Goal: Task Accomplishment & Management: Manage account settings

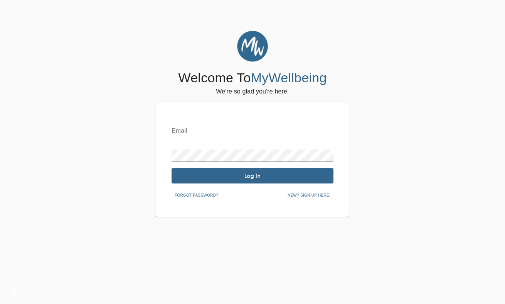
click at [218, 129] on input "text" at bounding box center [253, 131] width 162 height 12
type input "[EMAIL_ADDRESS][DOMAIN_NAME]"
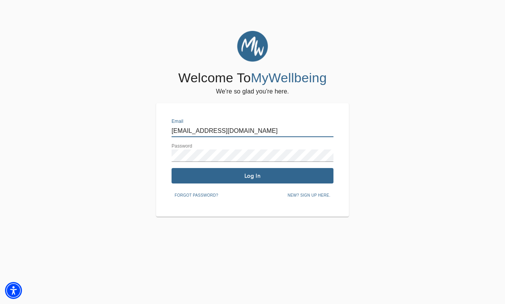
click at [224, 172] on span "Log In" at bounding box center [253, 175] width 156 height 7
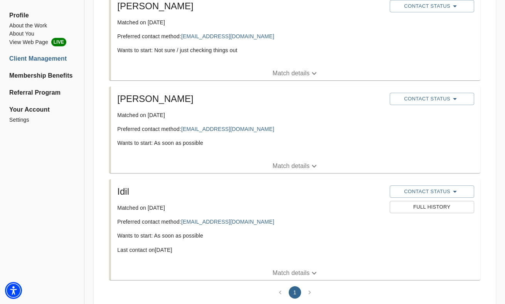
scroll to position [654, 0]
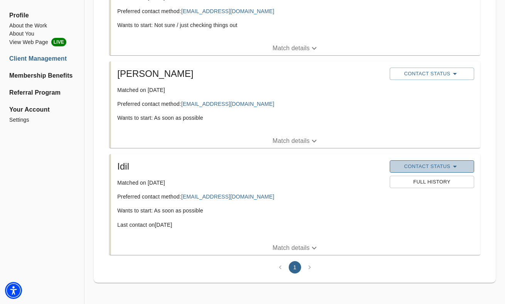
click at [443, 166] on span "Contact Status" at bounding box center [432, 166] width 77 height 9
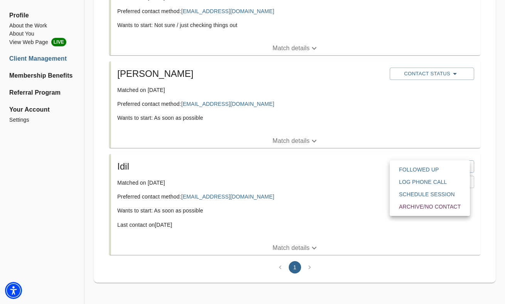
click at [349, 0] on div at bounding box center [252, 0] width 505 height 0
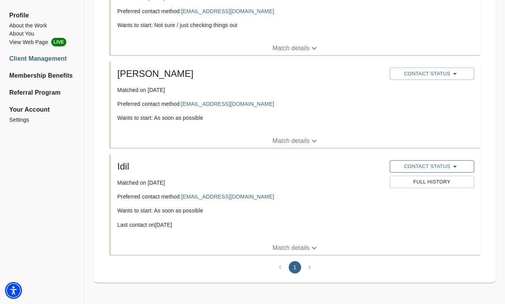
click at [446, 164] on span "Contact Status" at bounding box center [432, 166] width 77 height 9
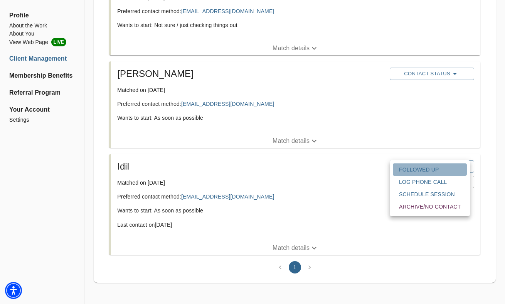
click at [439, 170] on span "Followed Up" at bounding box center [430, 169] width 62 height 8
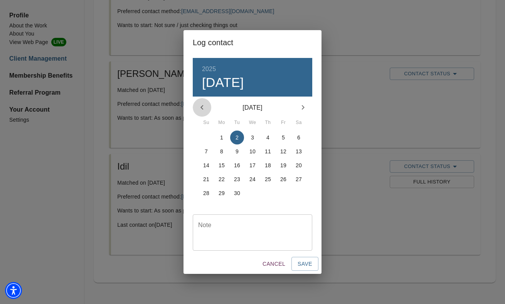
click at [202, 106] on icon "button" at bounding box center [201, 107] width 9 height 9
click at [265, 193] on p "28" at bounding box center [268, 193] width 6 height 8
click at [305, 263] on span "Save" at bounding box center [305, 264] width 15 height 10
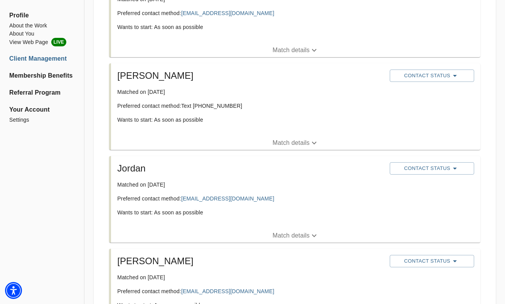
scroll to position [183, 0]
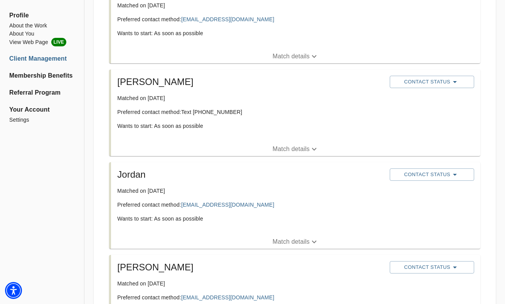
click at [283, 147] on p "Match details" at bounding box center [291, 148] width 37 height 9
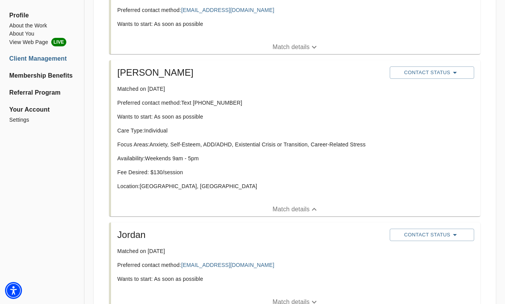
scroll to position [191, 0]
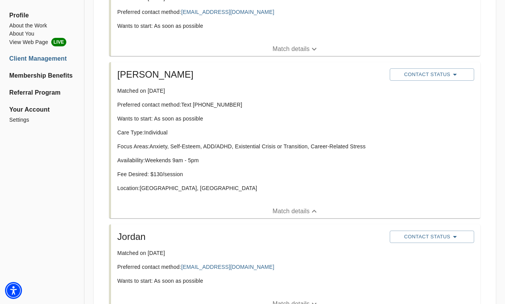
click at [217, 107] on p "Preferred contact method: Text [PHONE_NUMBER]" at bounding box center [250, 105] width 266 height 8
click at [229, 104] on p "Preferred contact method: Text [PHONE_NUMBER]" at bounding box center [250, 105] width 266 height 8
click at [232, 105] on p "Preferred contact method: Text [PHONE_NUMBER]" at bounding box center [250, 105] width 266 height 8
drag, startPoint x: 232, startPoint y: 103, endPoint x: 194, endPoint y: 105, distance: 37.8
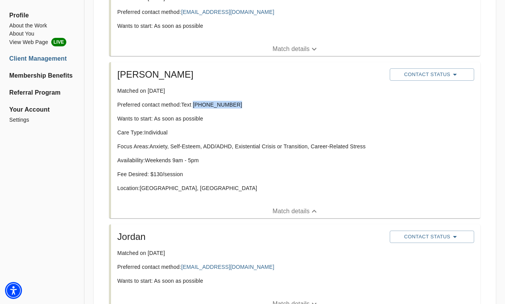
click at [194, 105] on p "Preferred contact method: Text [PHONE_NUMBER]" at bounding box center [250, 105] width 266 height 8
copy p "[PHONE_NUMBER]"
drag, startPoint x: 197, startPoint y: 105, endPoint x: 245, endPoint y: 1, distance: 114.3
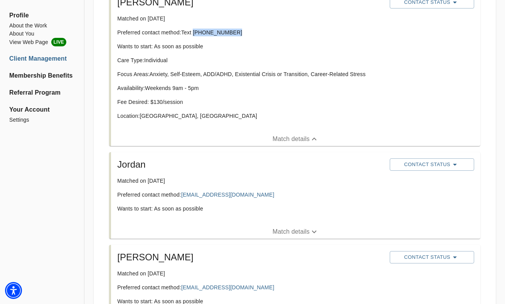
scroll to position [254, 0]
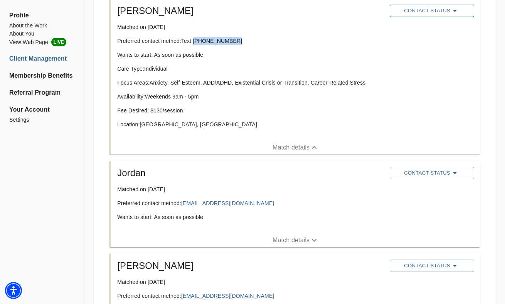
click at [458, 11] on icon "button" at bounding box center [454, 10] width 9 height 9
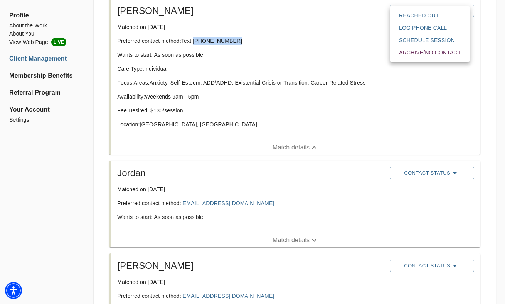
click at [440, 14] on span "Reached Out" at bounding box center [430, 16] width 62 height 8
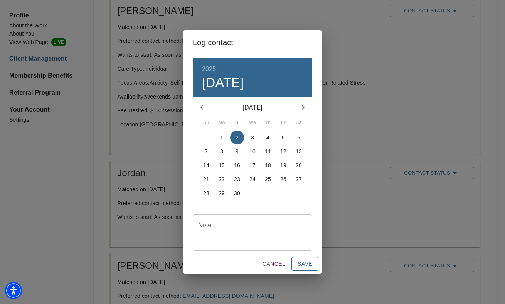
click at [302, 263] on span "Save" at bounding box center [305, 264] width 15 height 10
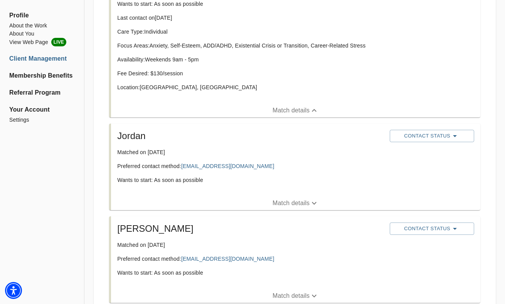
scroll to position [304, 0]
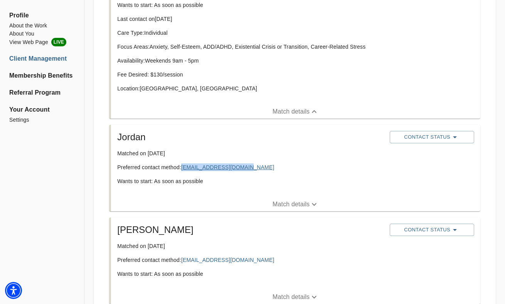
copy link "[EMAIL_ADDRESS][DOMAIN_NAME]"
drag, startPoint x: 217, startPoint y: 167, endPoint x: 141, endPoint y: 8, distance: 176.8
click at [0, 0] on div "Profile About the Work About You View Web Page LIVE Client Management Membershi…" at bounding box center [252, 231] width 505 height 1012
click at [436, 137] on span "Contact Status" at bounding box center [432, 136] width 77 height 9
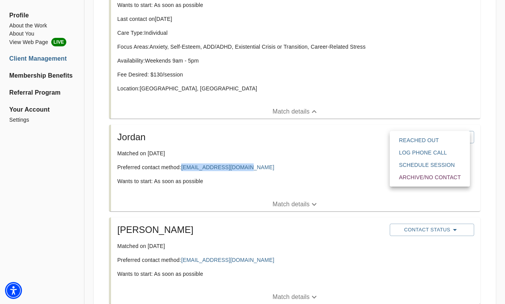
click at [432, 140] on span "Reached Out" at bounding box center [430, 140] width 62 height 8
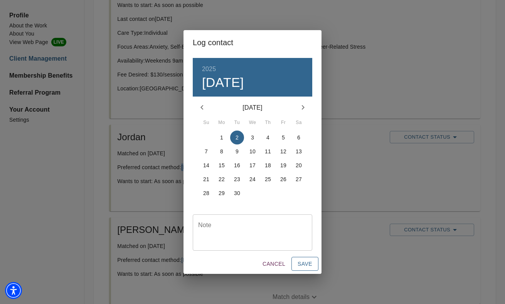
click at [301, 265] on span "Save" at bounding box center [305, 264] width 15 height 10
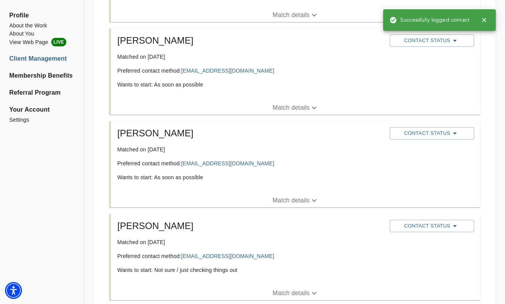
scroll to position [508, 0]
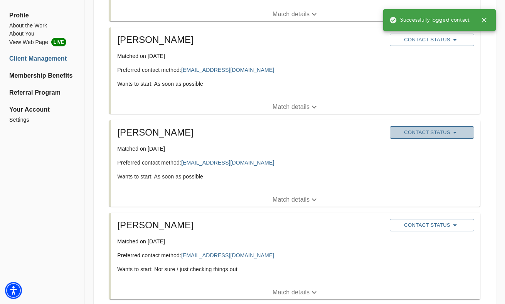
click at [433, 126] on button "Contact Status" at bounding box center [432, 132] width 84 height 12
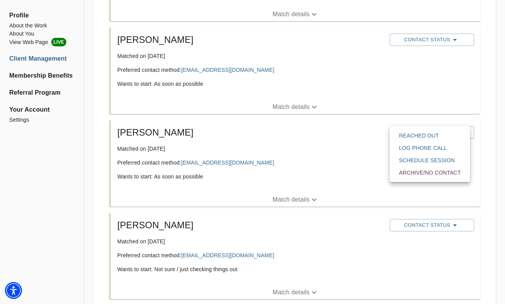
click at [431, 135] on span "Reached Out" at bounding box center [430, 136] width 62 height 8
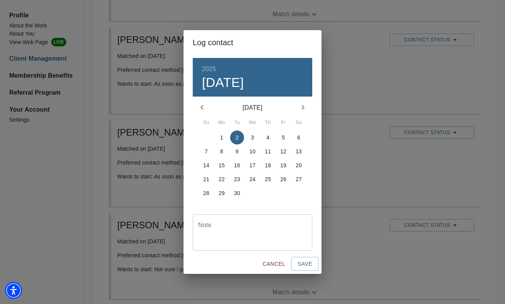
click at [202, 106] on icon "button" at bounding box center [202, 107] width 3 height 5
click at [270, 194] on p "28" at bounding box center [268, 193] width 6 height 8
click at [297, 263] on button "Save" at bounding box center [305, 263] width 27 height 14
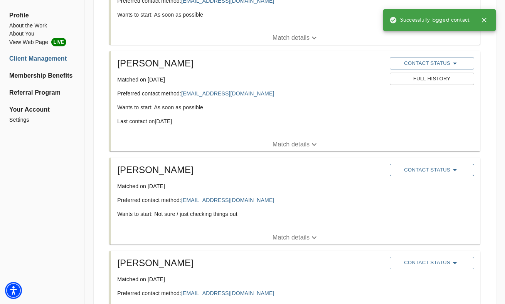
scroll to position [576, 0]
click at [420, 169] on span "Contact Status" at bounding box center [432, 169] width 77 height 9
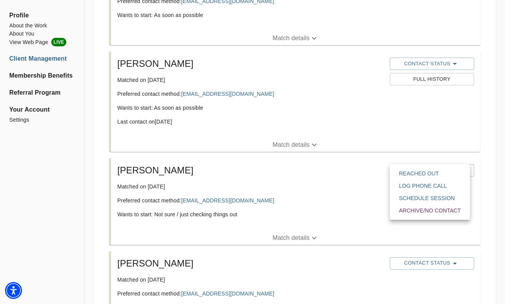
click at [419, 172] on span "Reached Out" at bounding box center [430, 173] width 62 height 8
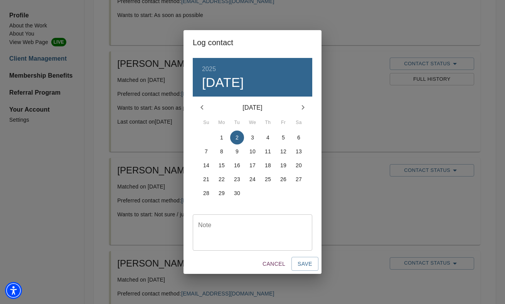
click at [200, 106] on icon "button" at bounding box center [201, 107] width 9 height 9
click at [270, 192] on p "28" at bounding box center [268, 193] width 6 height 8
click at [303, 264] on span "Save" at bounding box center [305, 264] width 15 height 10
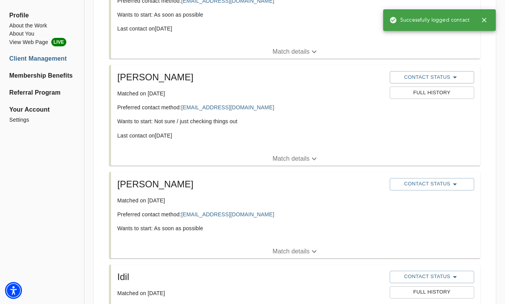
scroll to position [671, 0]
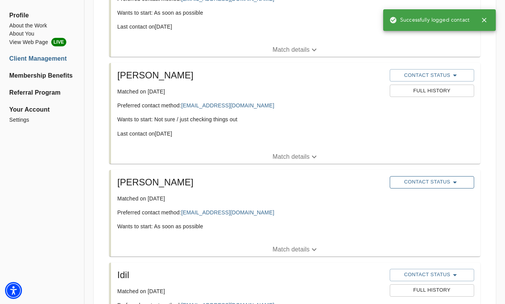
click at [401, 181] on span "Contact Status" at bounding box center [432, 181] width 77 height 9
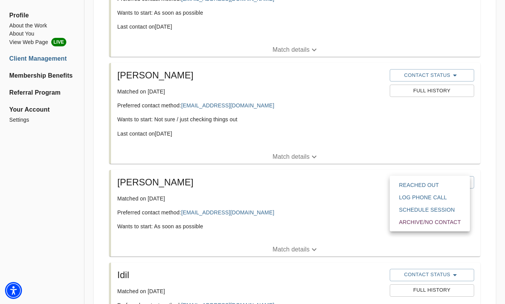
click at [404, 185] on span "Reached Out" at bounding box center [430, 185] width 62 height 8
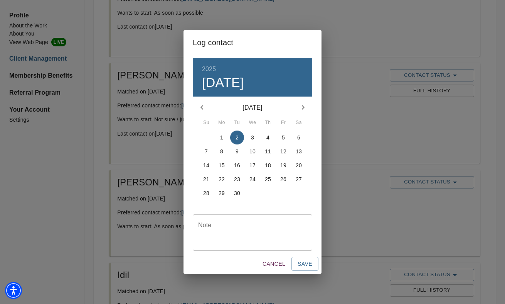
click at [202, 106] on icon "button" at bounding box center [201, 107] width 9 height 9
click at [271, 192] on p "28" at bounding box center [268, 193] width 6 height 8
click at [303, 263] on span "Save" at bounding box center [305, 264] width 15 height 10
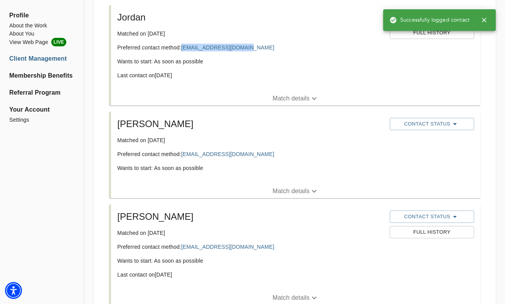
scroll to position [420, 0]
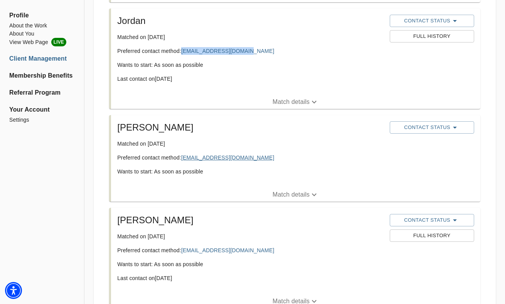
copy link "[EMAIL_ADDRESS][DOMAIN_NAME]"
drag, startPoint x: 241, startPoint y: 159, endPoint x: 117, endPoint y: 5, distance: 197.2
click at [0, 0] on div "Profile About the Work About You View Web Page LIVE Client Management Membershi…" at bounding box center [252, 143] width 505 height 1068
click at [430, 128] on span "Contact Status" at bounding box center [432, 127] width 77 height 9
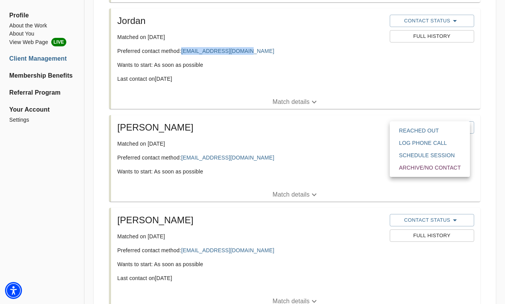
click at [427, 130] on span "Reached Out" at bounding box center [430, 131] width 62 height 8
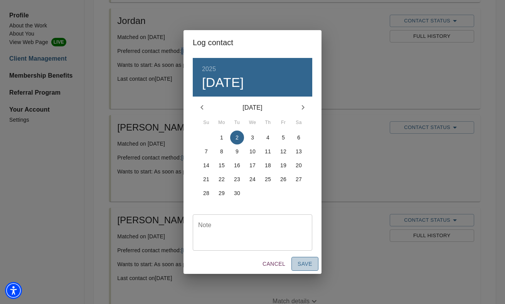
click at [304, 267] on span "Save" at bounding box center [305, 264] width 15 height 10
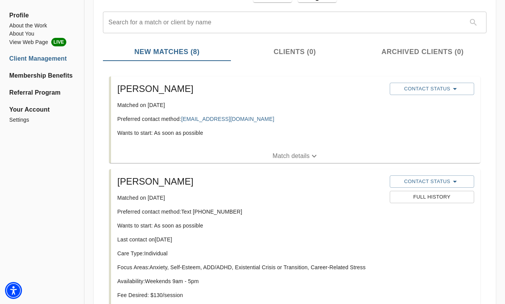
scroll to position [79, 0]
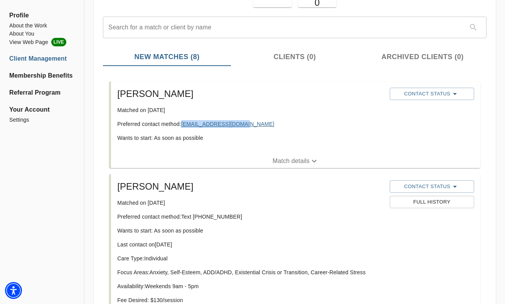
copy link "[EMAIL_ADDRESS][DOMAIN_NAME]"
click at [404, 95] on span "Contact Status" at bounding box center [432, 93] width 77 height 9
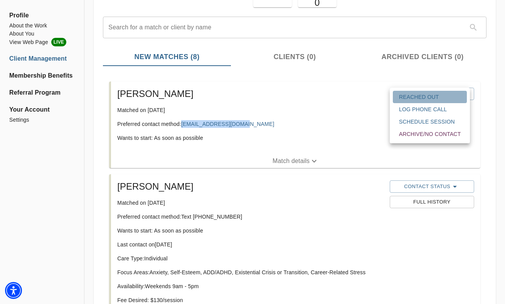
click at [410, 97] on span "Reached Out" at bounding box center [430, 97] width 62 height 8
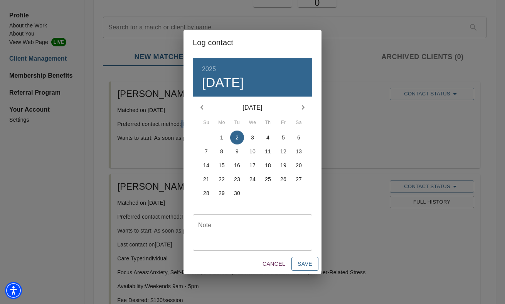
click at [310, 265] on span "Save" at bounding box center [305, 264] width 15 height 10
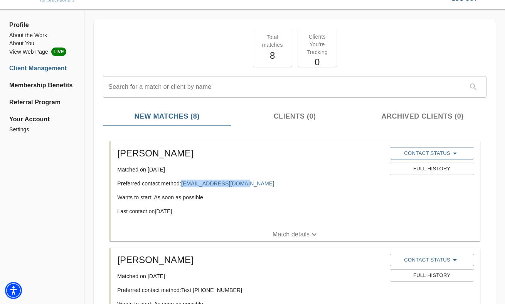
scroll to position [0, 0]
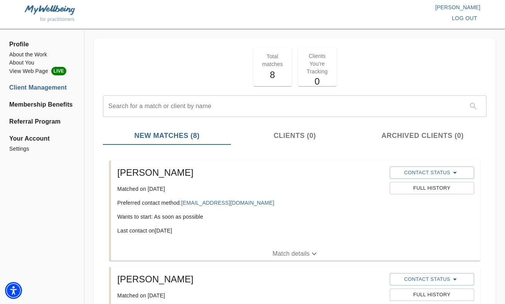
click at [49, 138] on span "Your Account" at bounding box center [42, 138] width 66 height 9
click at [25, 150] on li "Settings" at bounding box center [42, 149] width 66 height 8
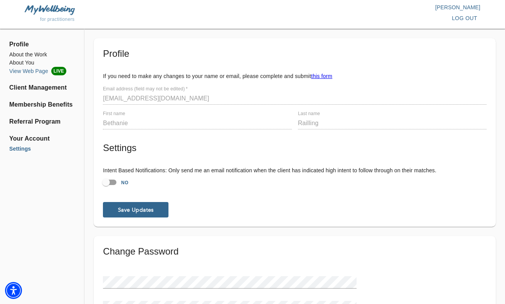
click at [34, 72] on li "View Web Page LIVE" at bounding box center [42, 71] width 66 height 8
click at [32, 64] on li "About You" at bounding box center [42, 63] width 66 height 8
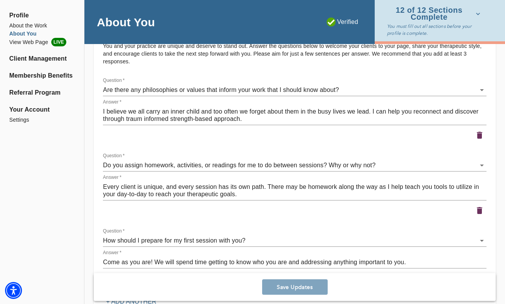
scroll to position [1021, 0]
click at [125, 119] on textarea "I believe we all carry an inner child and too often we forget about them in the…" at bounding box center [295, 115] width 384 height 15
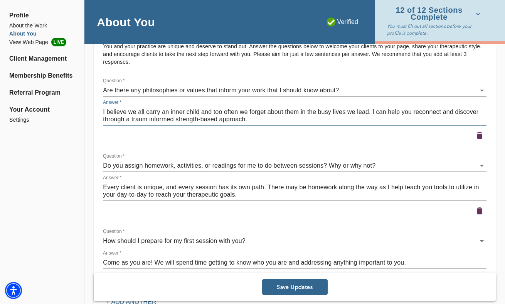
click at [147, 119] on textarea "I believe we all carry an inner child and too often we forget about them in the…" at bounding box center [295, 115] width 384 height 15
click at [131, 120] on textarea "I believe we all carry an inner child and too often we forget about them in the…" at bounding box center [295, 115] width 384 height 15
click at [137, 121] on textarea "I believe we all carry an inner child and too often we forget about them in the…" at bounding box center [295, 115] width 384 height 15
click at [138, 121] on textarea "I believe we all carry an inner child and too often we forget about them in the…" at bounding box center [295, 115] width 384 height 15
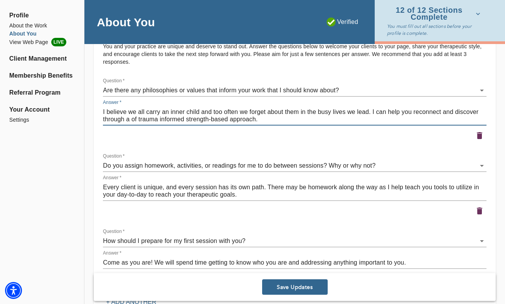
click at [137, 119] on textarea "I believe we all carry an inner child and too often we forget about them in the…" at bounding box center [295, 115] width 384 height 15
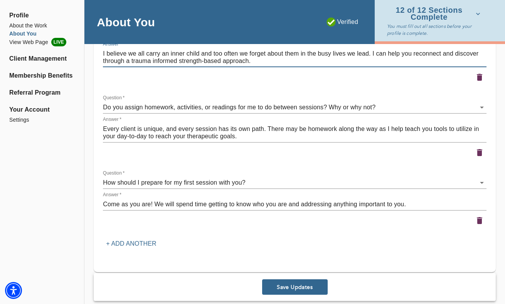
scroll to position [1080, 0]
type textarea "I believe we all carry an inner child and too often we forget about them in the…"
click at [309, 285] on span "Save Updates" at bounding box center [294, 286] width 59 height 7
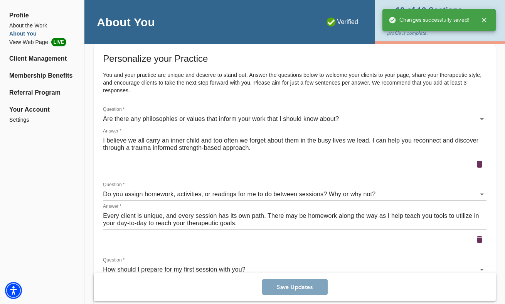
scroll to position [975, 0]
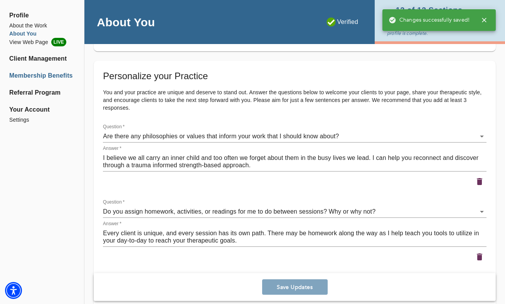
click at [42, 73] on li "Membership Benefits" at bounding box center [42, 75] width 66 height 9
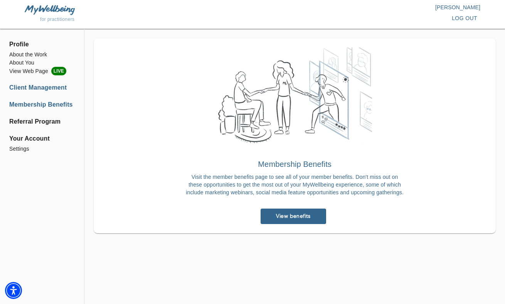
click at [37, 86] on li "Client Management" at bounding box center [42, 87] width 66 height 9
